Goal: Task Accomplishment & Management: Use online tool/utility

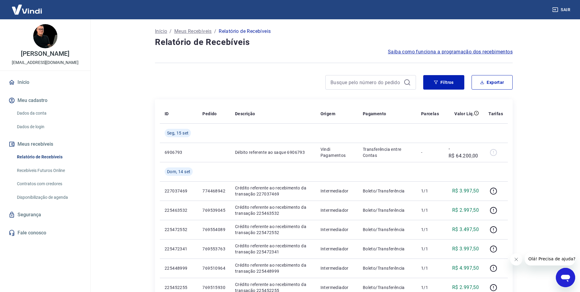
click at [42, 171] on link "Recebíveis Futuros Online" at bounding box center [48, 171] width 69 height 12
